Goal: Transaction & Acquisition: Purchase product/service

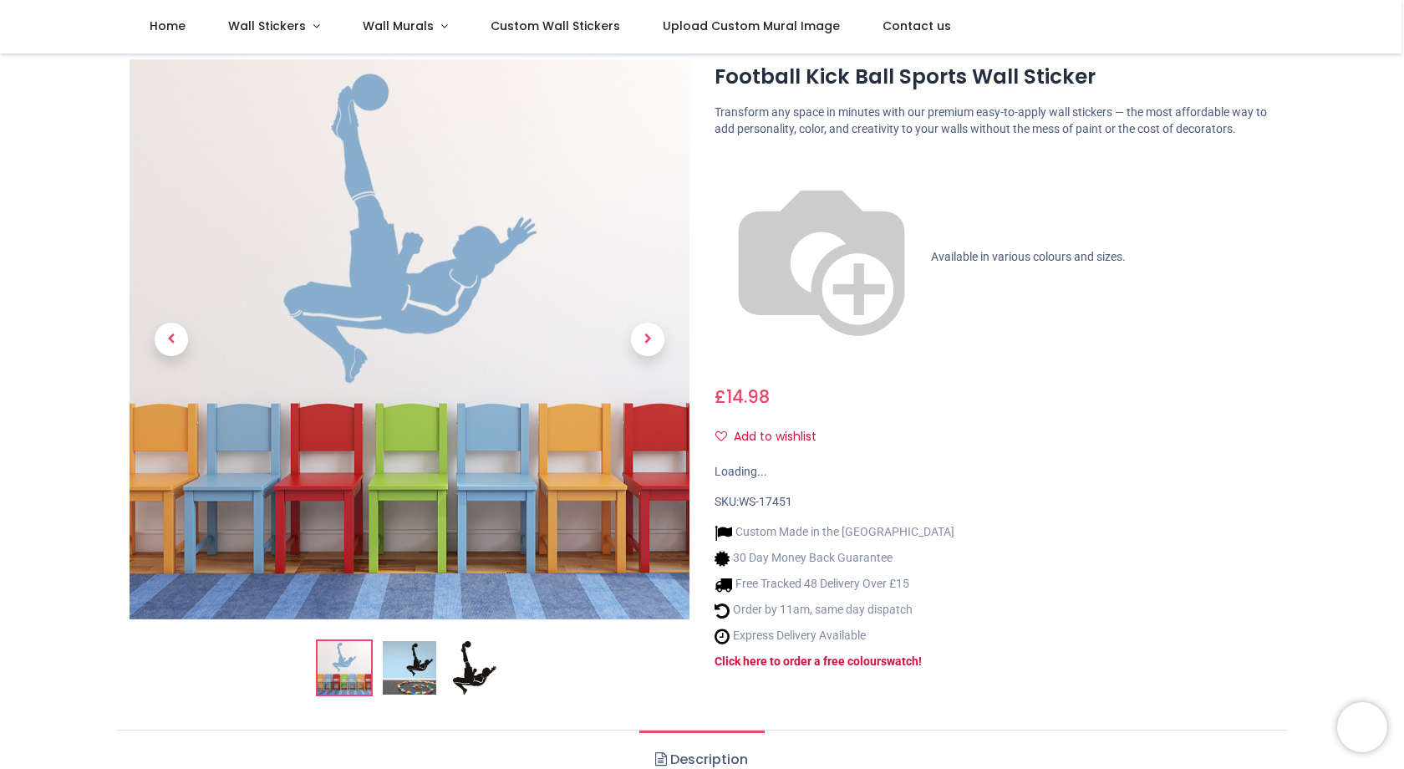
scroll to position [46, 0]
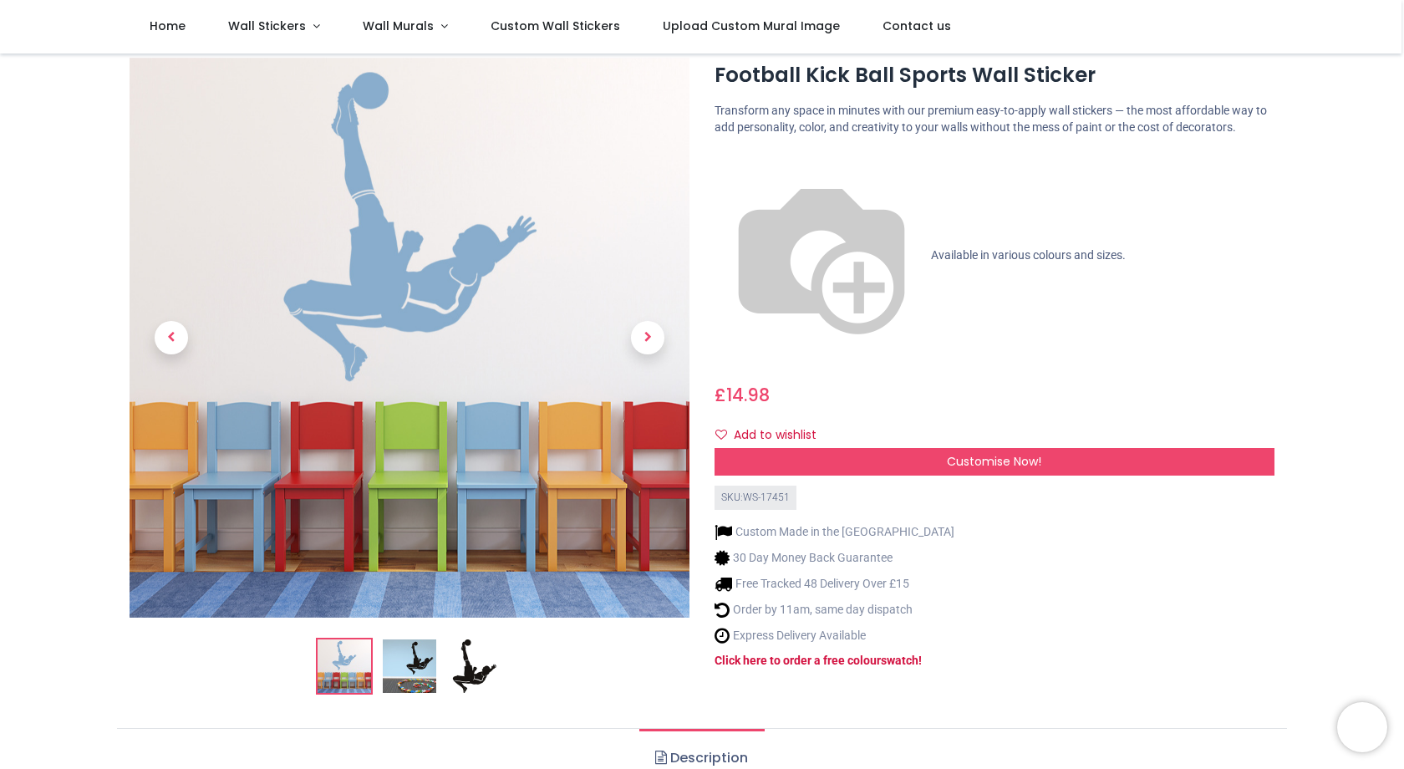
click at [931, 248] on span "Available in various colours and sizes." at bounding box center [1028, 254] width 195 height 13
click at [919, 448] on div "Customise Now!" at bounding box center [994, 462] width 560 height 28
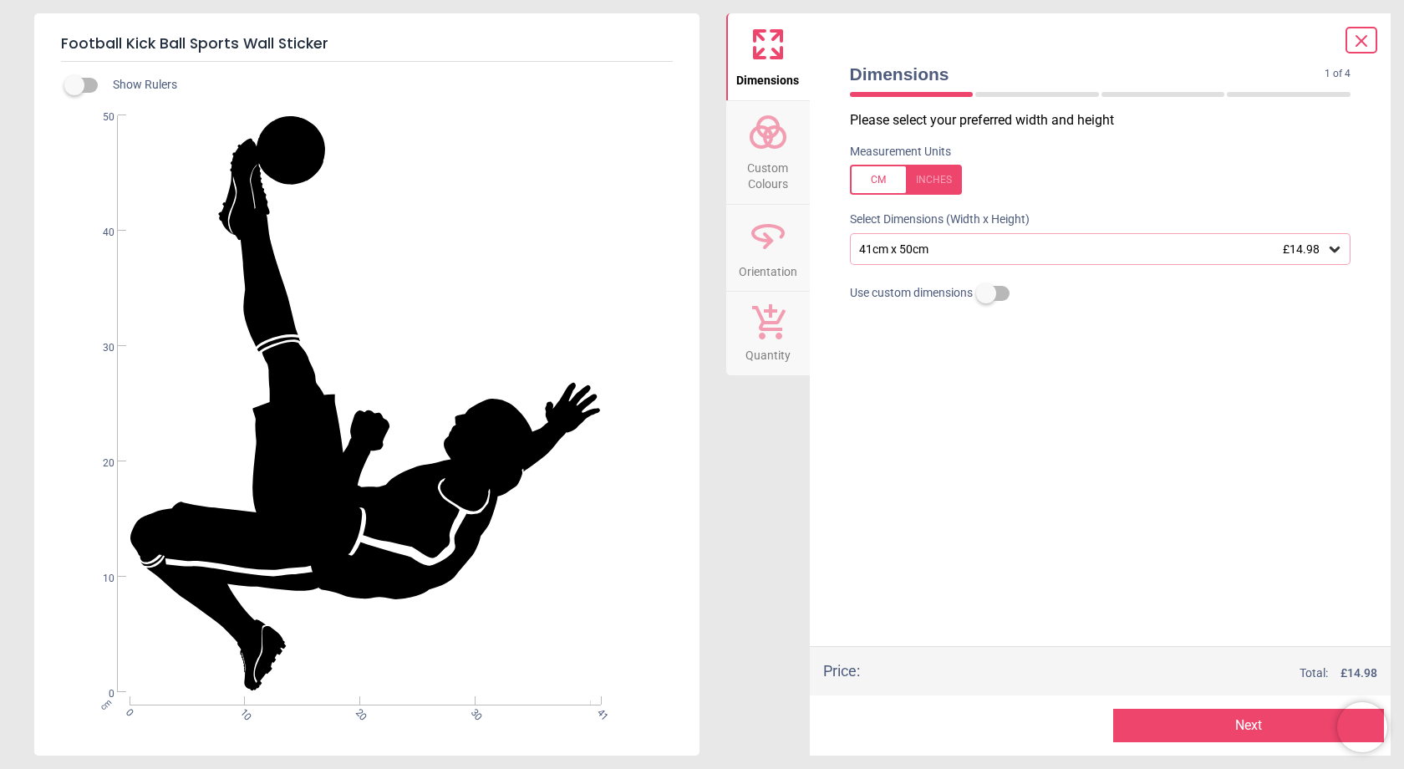
click at [333, 433] on div "WS-17451 Created with Snap null" at bounding box center [365, 403] width 662 height 577
click at [1370, 35] on icon at bounding box center [1361, 41] width 20 height 20
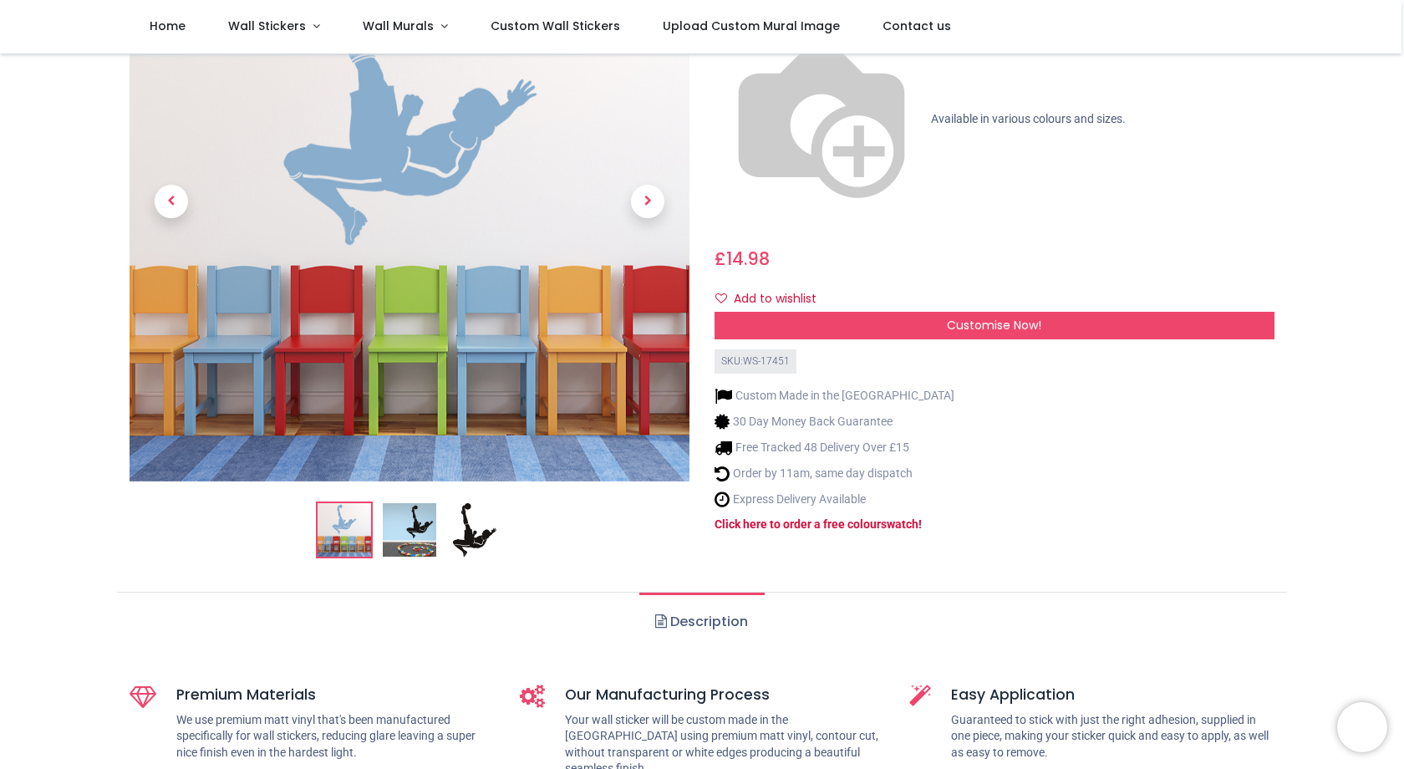
scroll to position [0, 0]
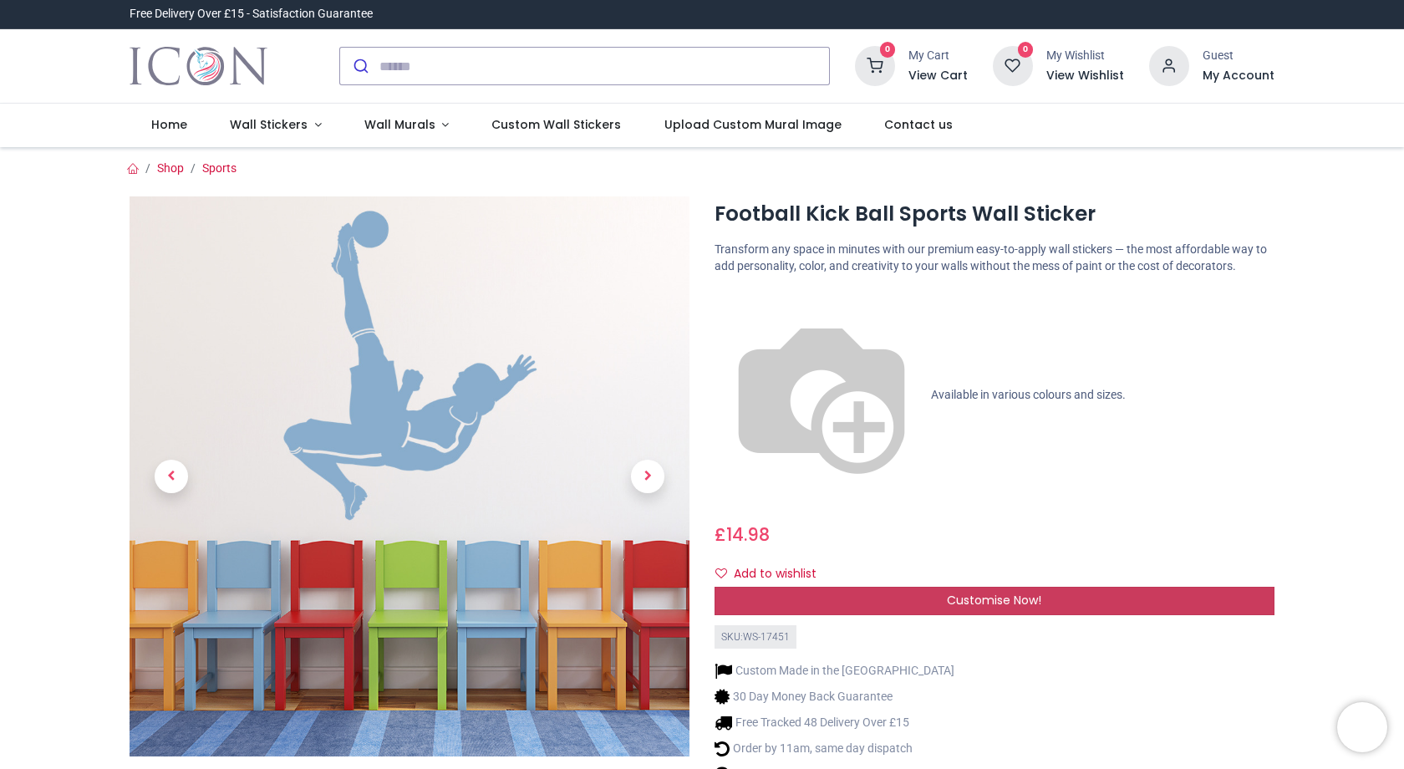
click at [847, 587] on div "Customise Now!" at bounding box center [994, 601] width 560 height 28
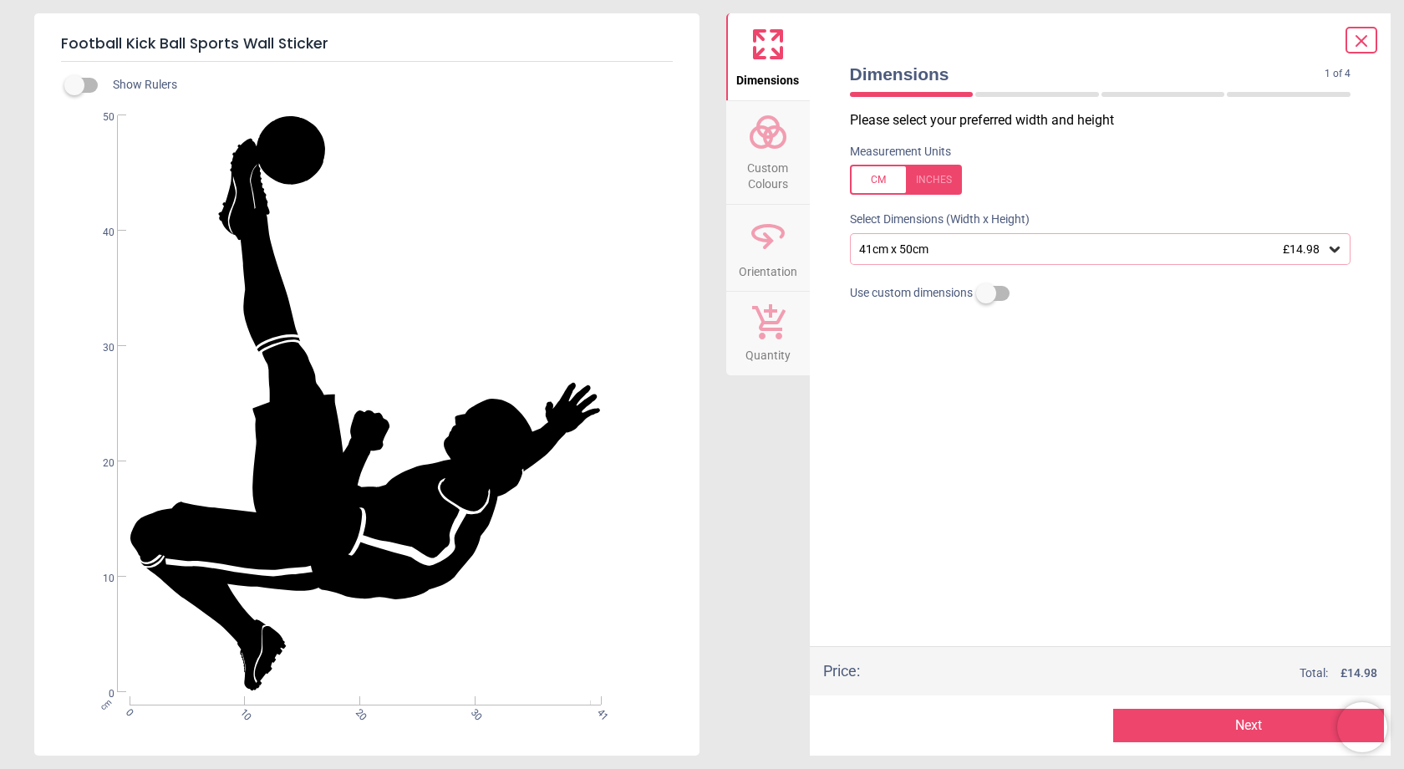
click at [765, 160] on span "Custom Colours" at bounding box center [768, 172] width 80 height 41
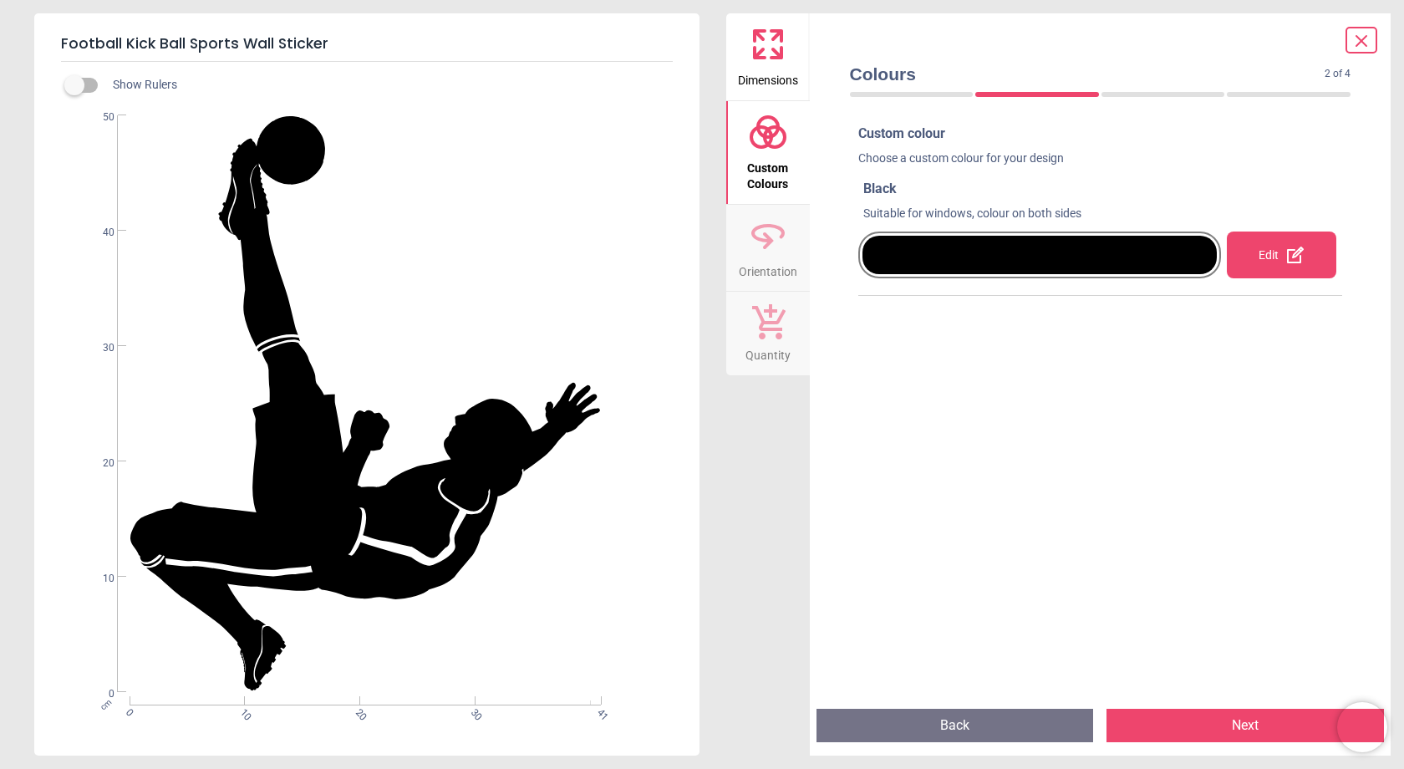
click at [957, 262] on div at bounding box center [1039, 255] width 355 height 38
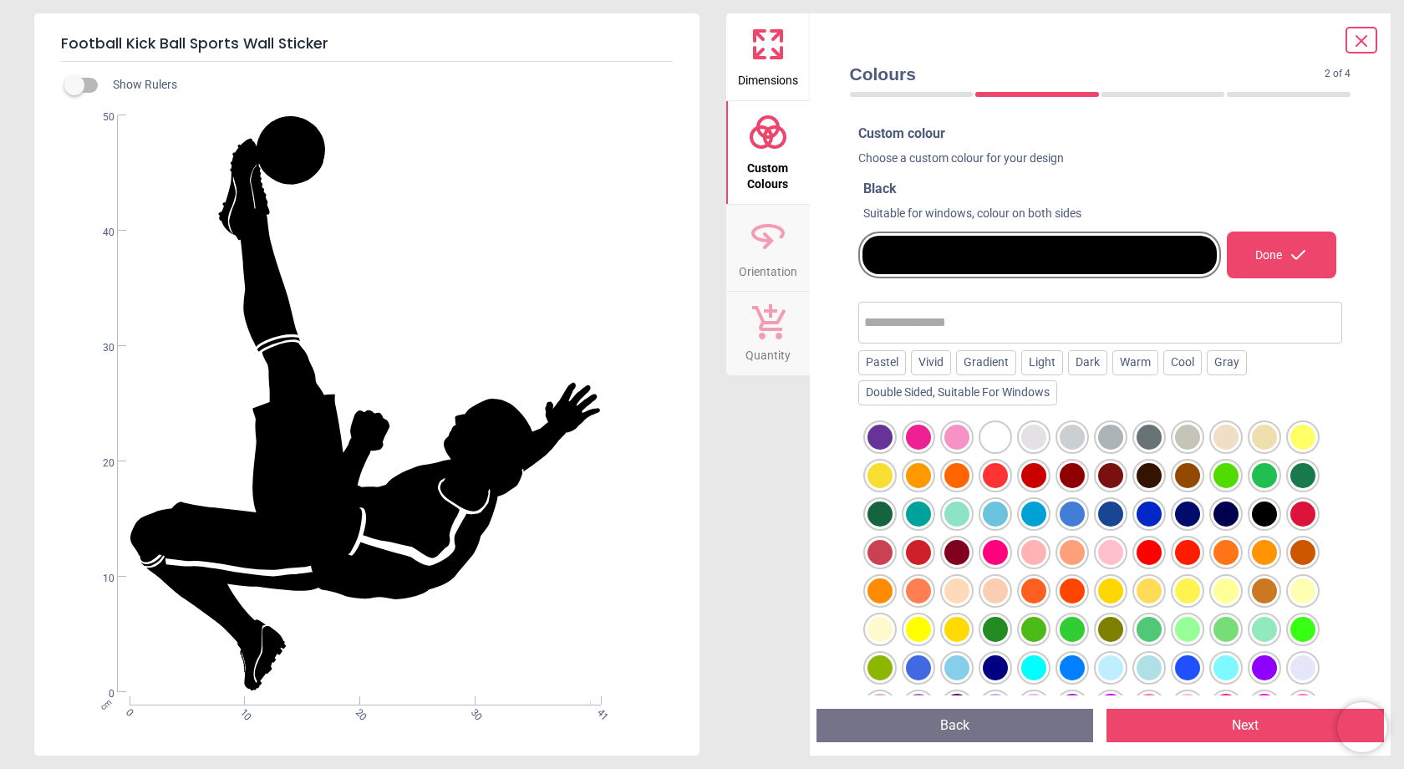
click at [991, 434] on div at bounding box center [995, 436] width 25 height 25
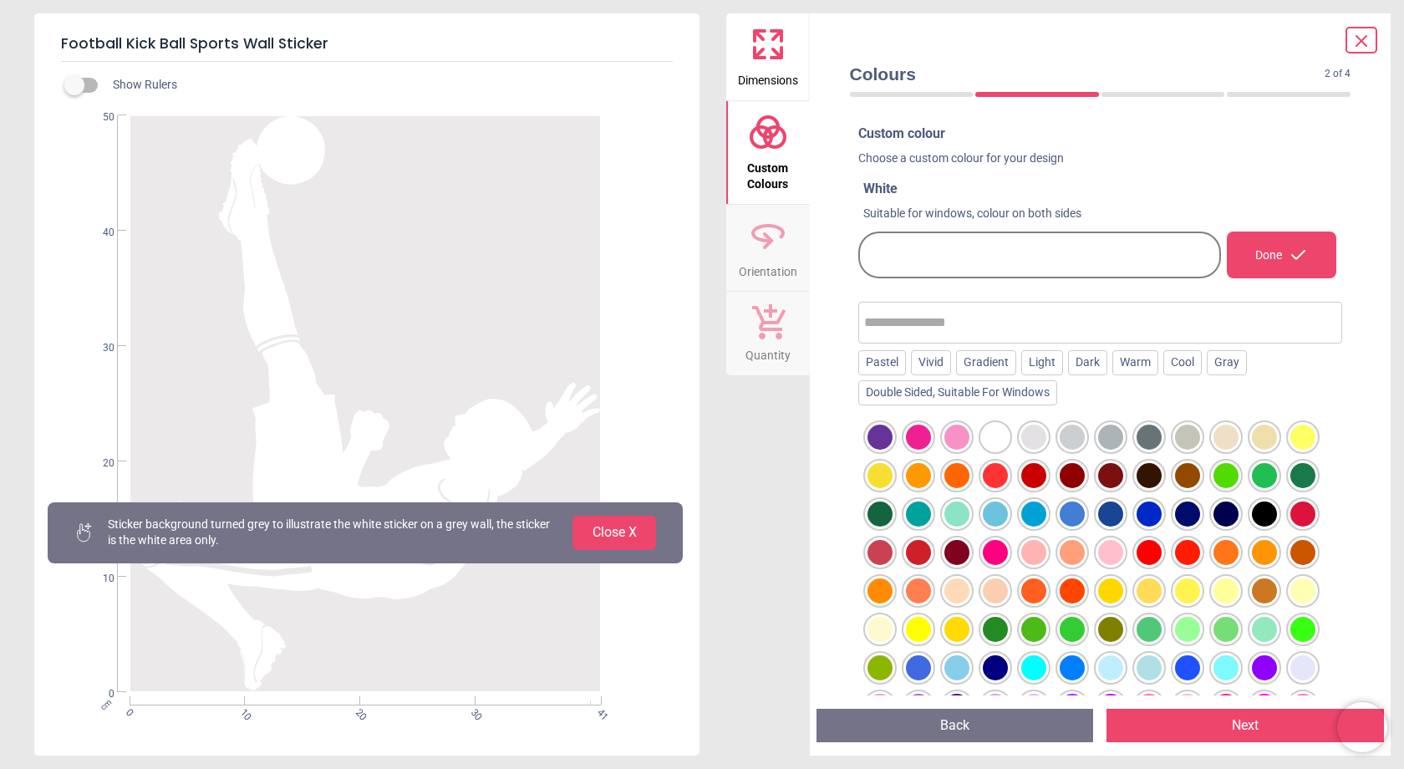
click at [604, 536] on button "Close X" at bounding box center [614, 532] width 84 height 33
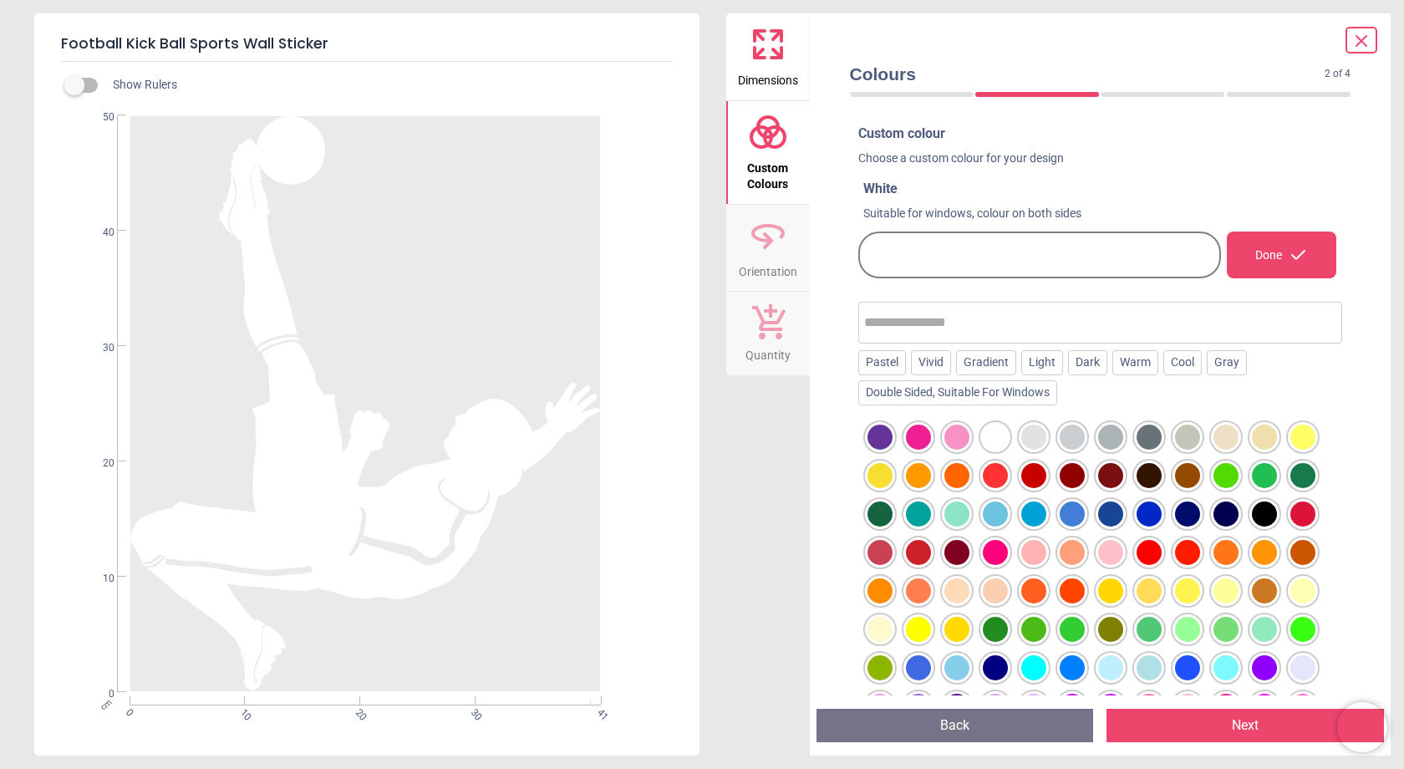
click at [1365, 34] on icon at bounding box center [1361, 41] width 20 height 20
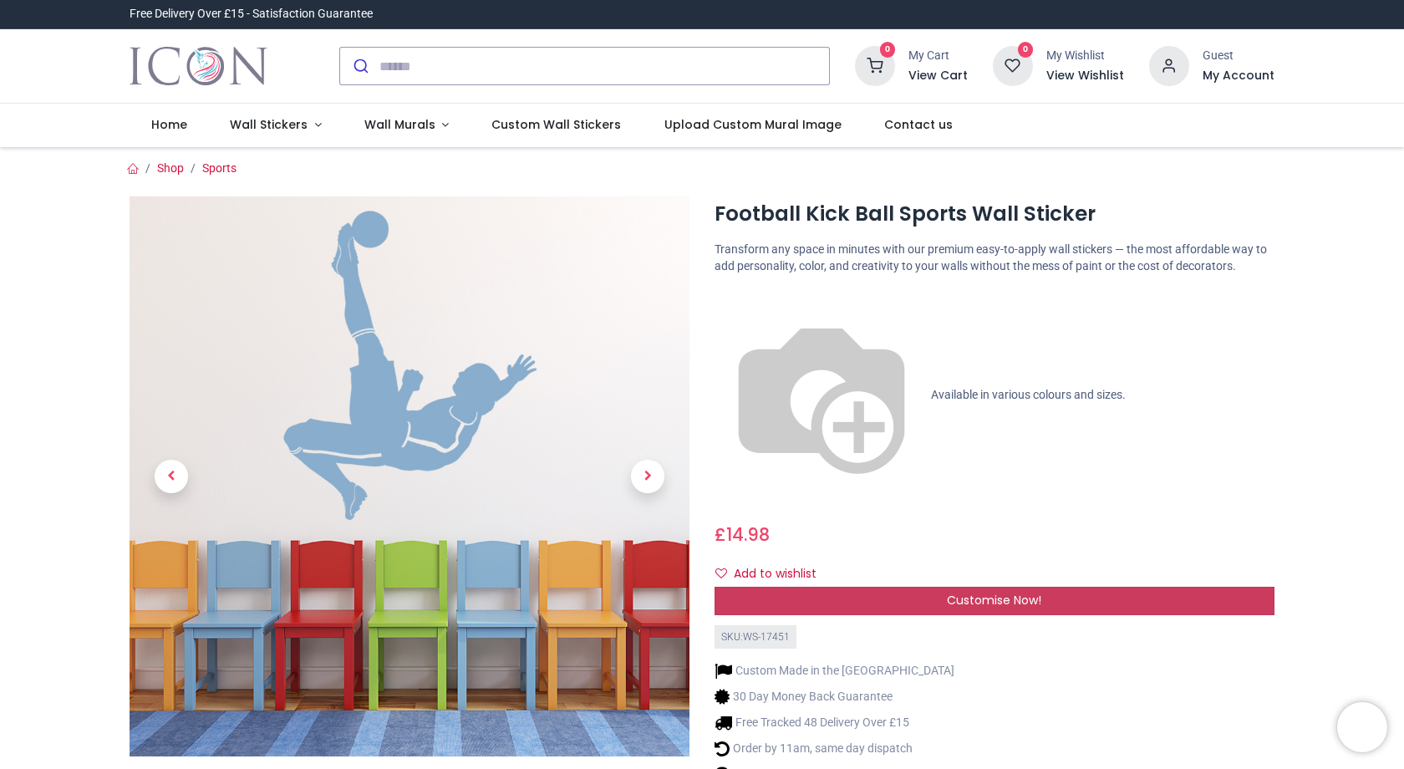
click at [1009, 592] on span "Customise Now!" at bounding box center [994, 600] width 94 height 17
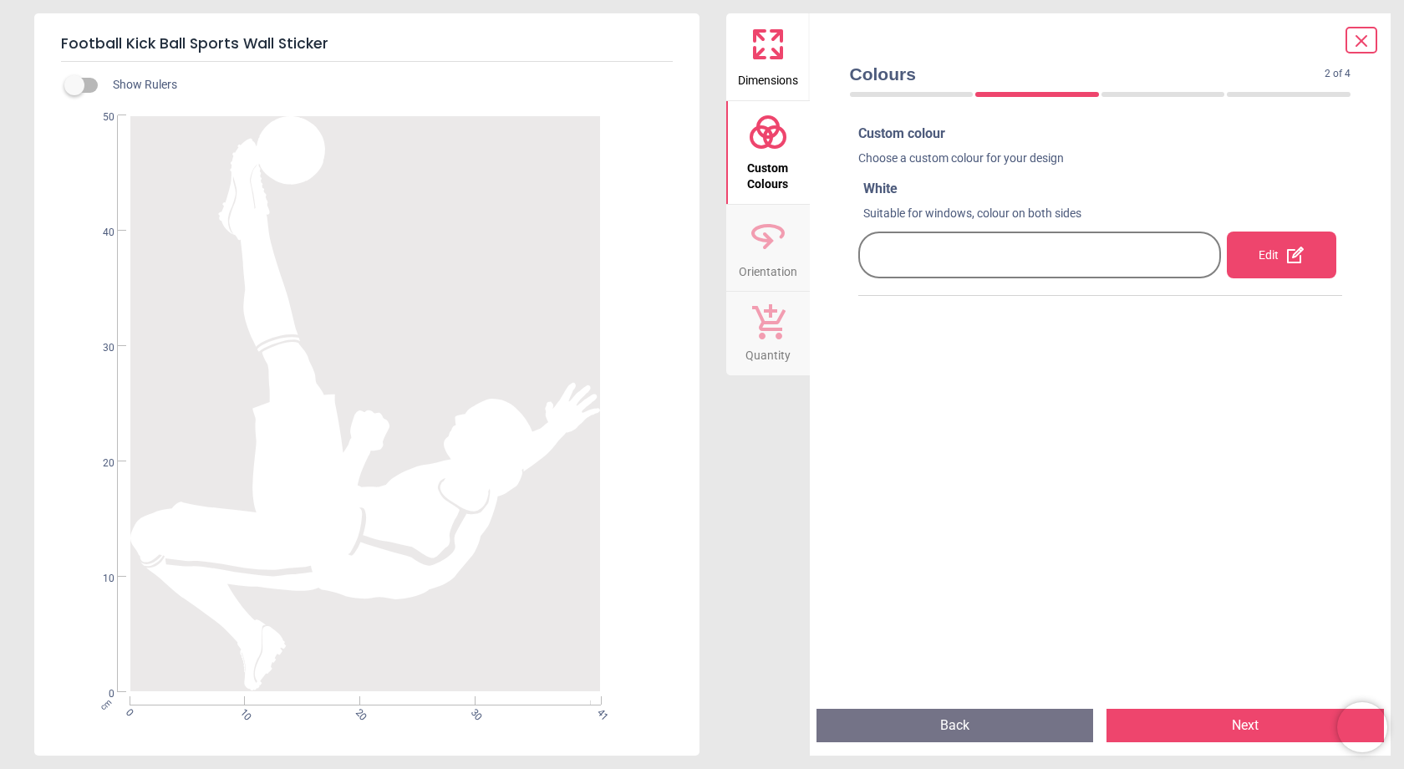
click at [762, 38] on icon at bounding box center [760, 36] width 10 height 10
